Goal: Check status: Check status

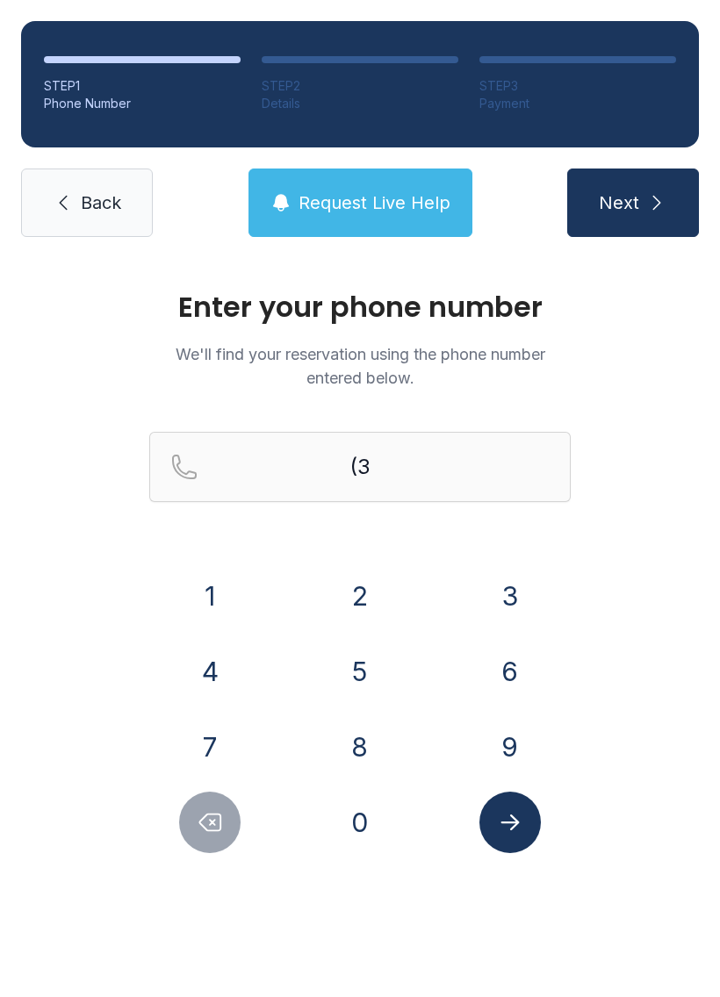
click at [356, 675] on button "5" at bounding box center [359, 671] width 61 height 61
click at [355, 620] on button "2" at bounding box center [359, 595] width 61 height 61
click at [482, 608] on button "3" at bounding box center [509, 595] width 61 height 61
click at [504, 734] on button "9" at bounding box center [509, 746] width 61 height 61
click at [223, 755] on button "7" at bounding box center [209, 746] width 61 height 61
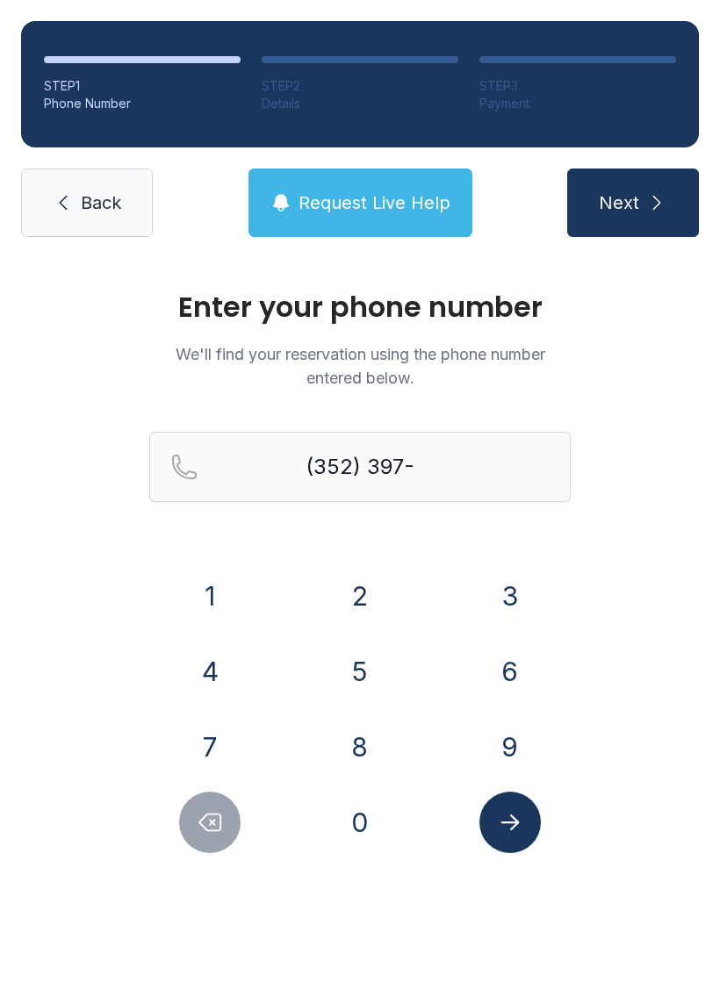
click at [222, 754] on button "7" at bounding box center [209, 746] width 61 height 61
click at [359, 751] on button "8" at bounding box center [359, 746] width 61 height 61
click at [206, 676] on button "4" at bounding box center [209, 671] width 61 height 61
click at [373, 812] on button "0" at bounding box center [359, 822] width 61 height 61
type input "[PHONE_NUMBER]"
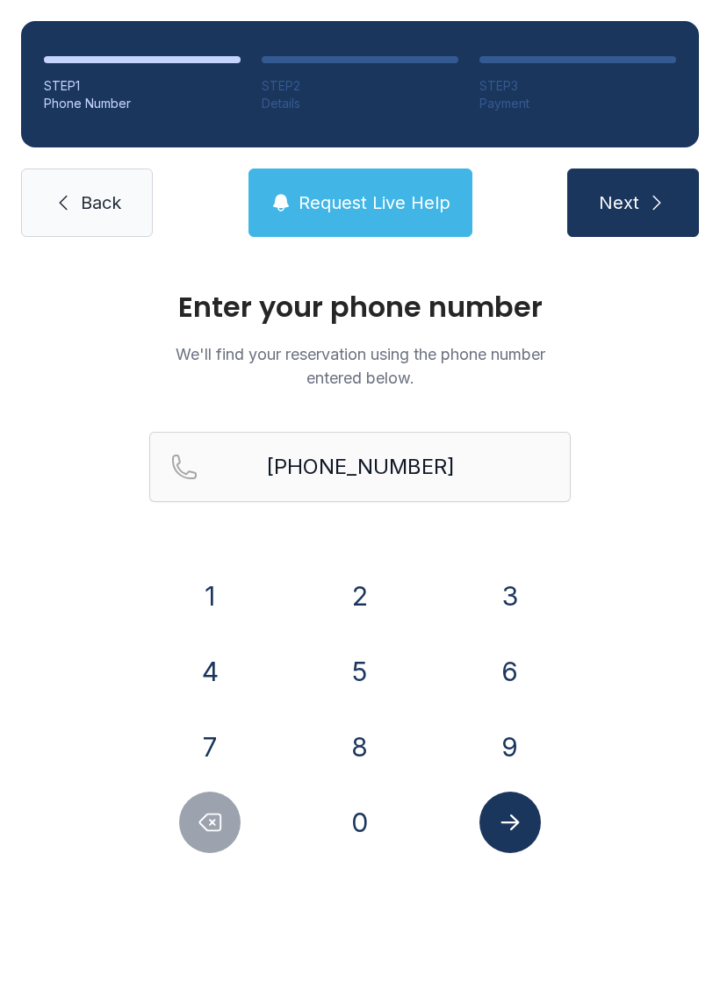
click at [514, 822] on icon "Submit lookup form" at bounding box center [509, 822] width 18 height 16
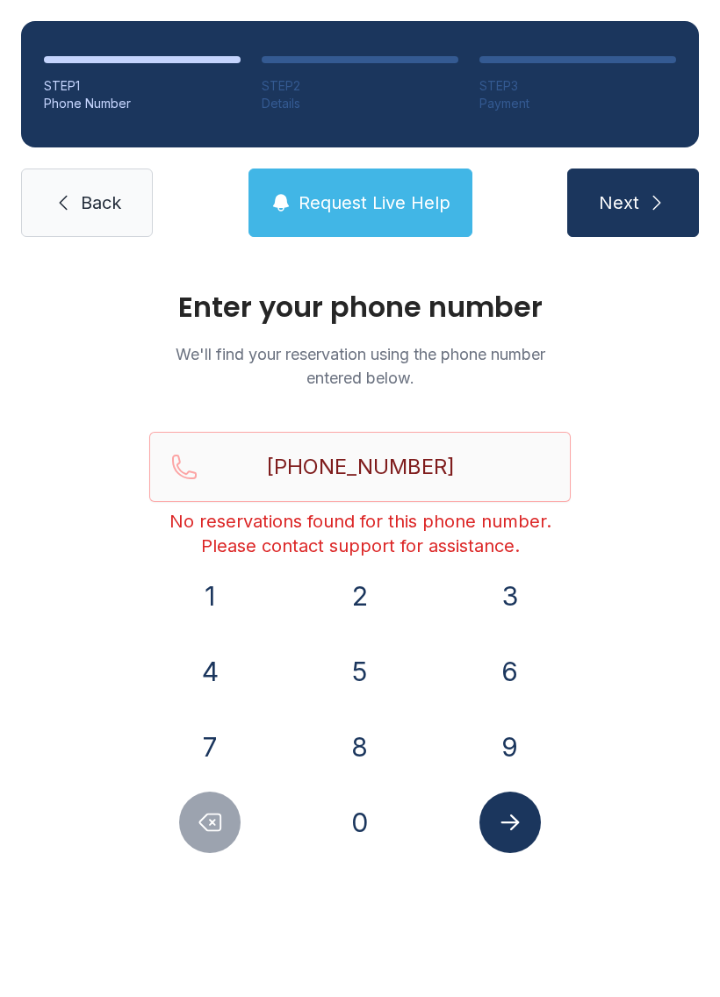
click at [355, 225] on button "Request Live Help" at bounding box center [360, 202] width 224 height 68
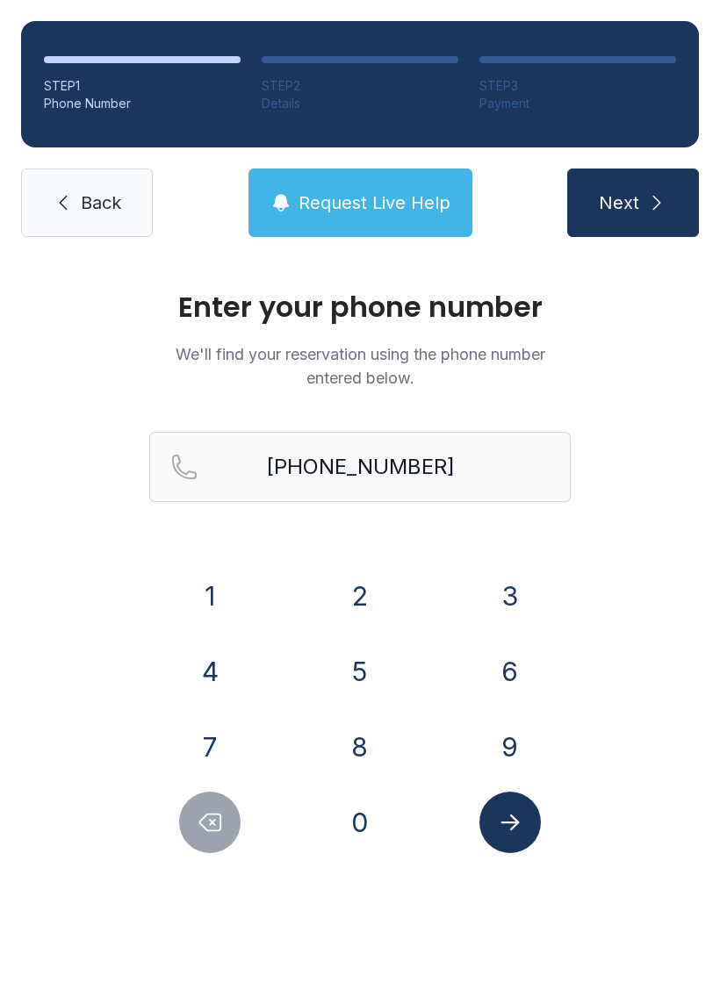
click at [635, 197] on div "Request Live Help A Virtual Manager has been alerted and will be with you short…" at bounding box center [360, 498] width 720 height 997
click at [646, 209] on icon "submit" at bounding box center [656, 202] width 21 height 21
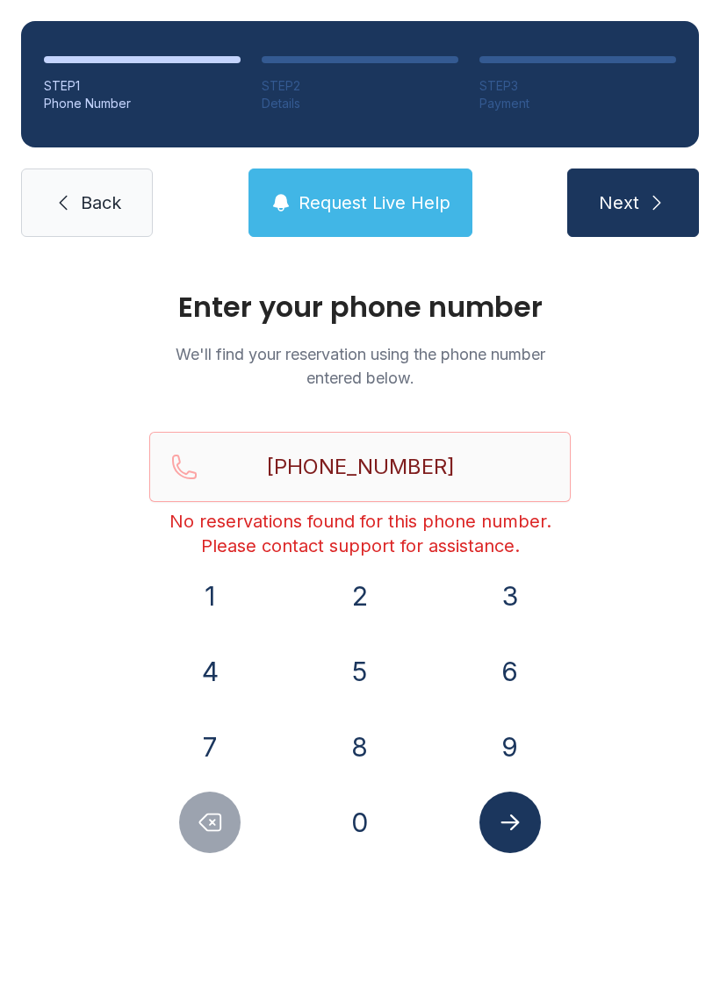
click at [627, 198] on span "Next" at bounding box center [618, 202] width 40 height 25
click at [95, 203] on span "Back" at bounding box center [101, 202] width 40 height 25
